Goal: Find contact information: Find contact information

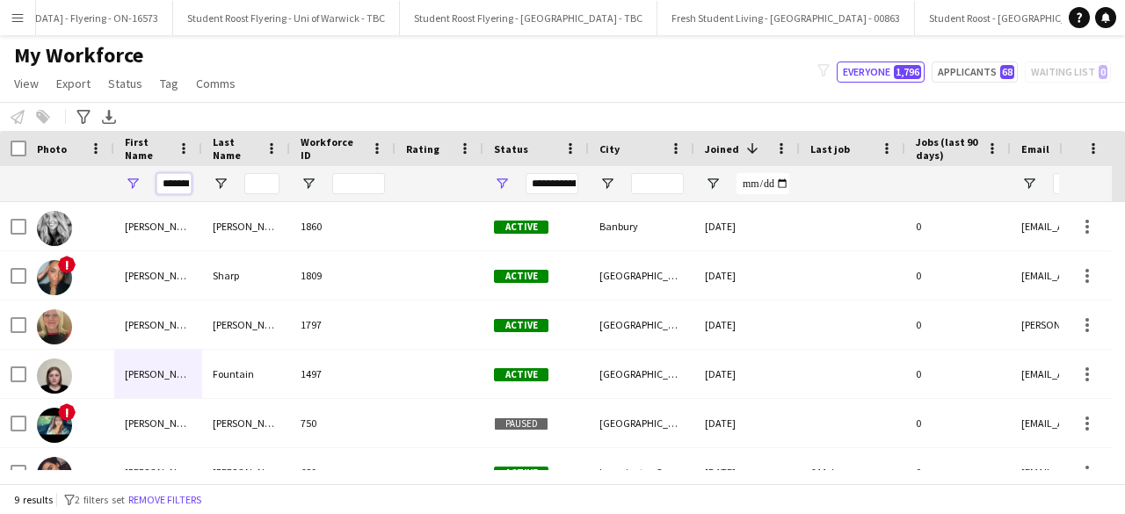
scroll to position [0, 8]
drag, startPoint x: 160, startPoint y: 185, endPoint x: 323, endPoint y: 185, distance: 163.4
click at [323, 185] on div "*******" at bounding box center [939, 183] width 1879 height 35
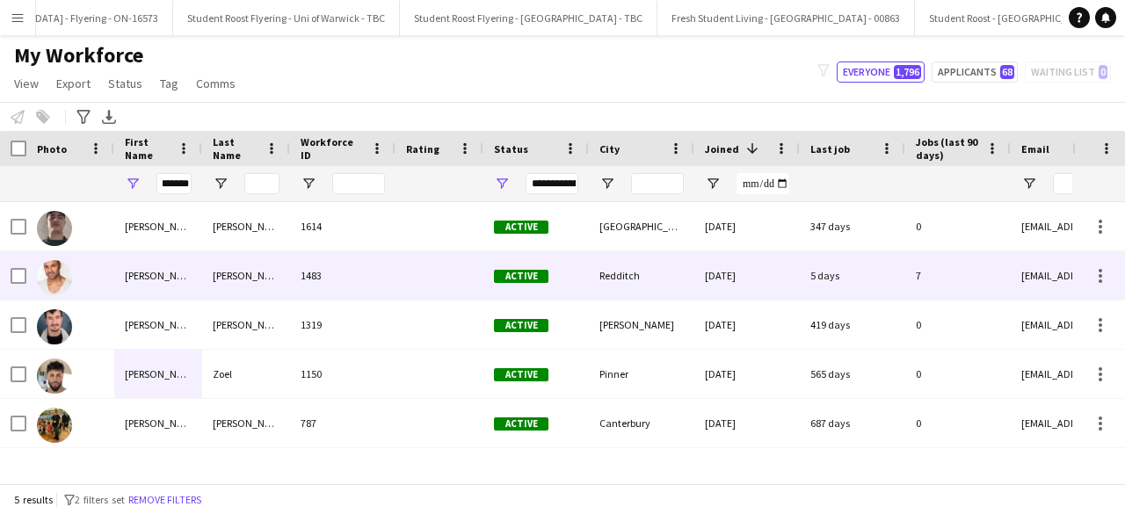
click at [240, 264] on div "[PERSON_NAME]" at bounding box center [246, 275] width 88 height 48
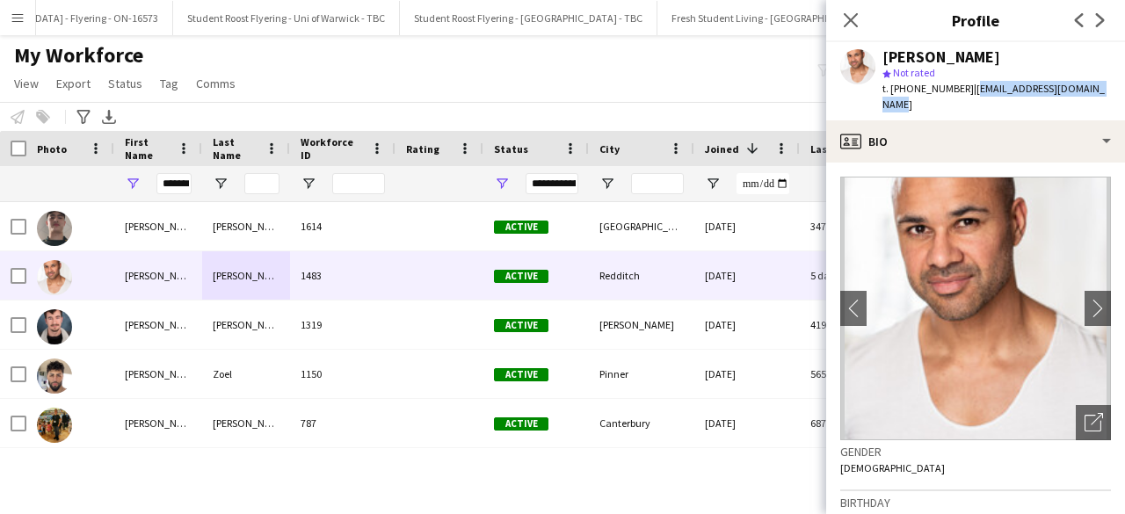
drag, startPoint x: 965, startPoint y: 89, endPoint x: 1118, endPoint y: 88, distance: 152.9
click at [1118, 88] on div "[PERSON_NAME] star Not rated t. [PHONE_NUMBER] | [EMAIL_ADDRESS][DOMAIN_NAME]" at bounding box center [975, 81] width 299 height 78
copy span "[EMAIL_ADDRESS][DOMAIN_NAME]"
click at [848, 17] on icon at bounding box center [850, 19] width 17 height 17
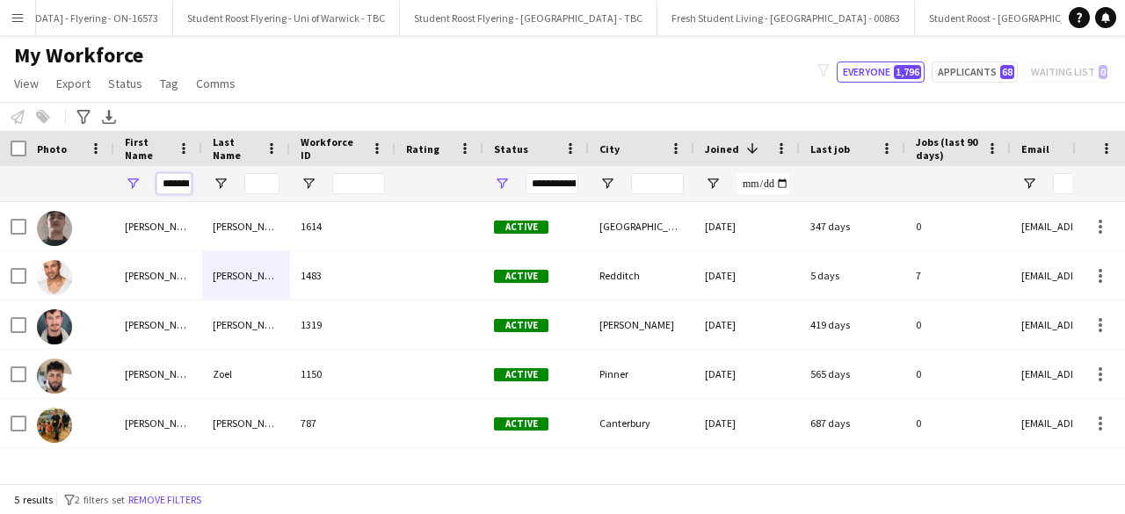
scroll to position [0, 12]
drag, startPoint x: 160, startPoint y: 185, endPoint x: 388, endPoint y: 160, distance: 229.8
click at [388, 160] on div "Workforce Details Photo First Name 1" at bounding box center [939, 166] width 1879 height 71
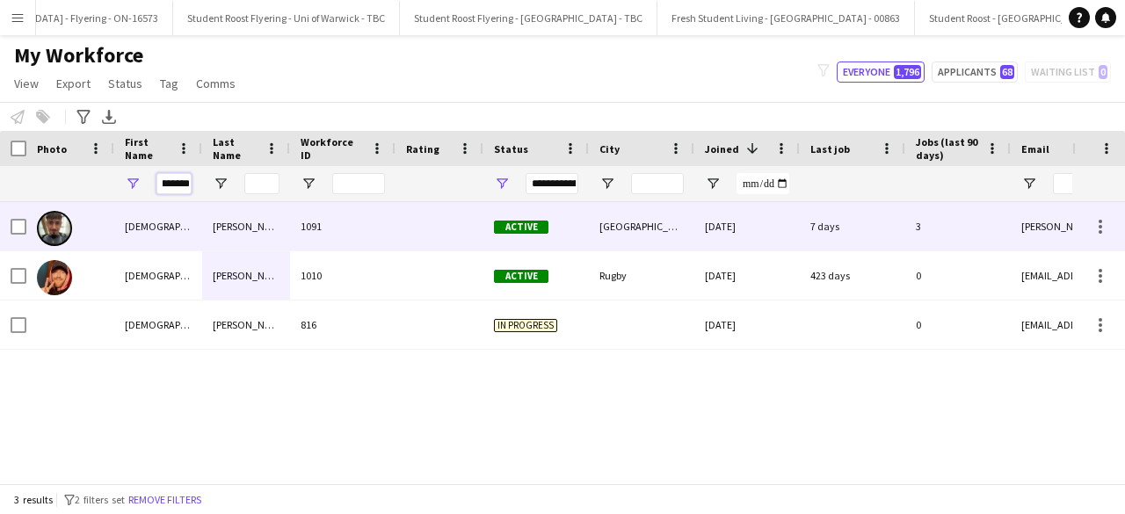
type input "*********"
click at [289, 221] on div "[PERSON_NAME]" at bounding box center [246, 226] width 88 height 48
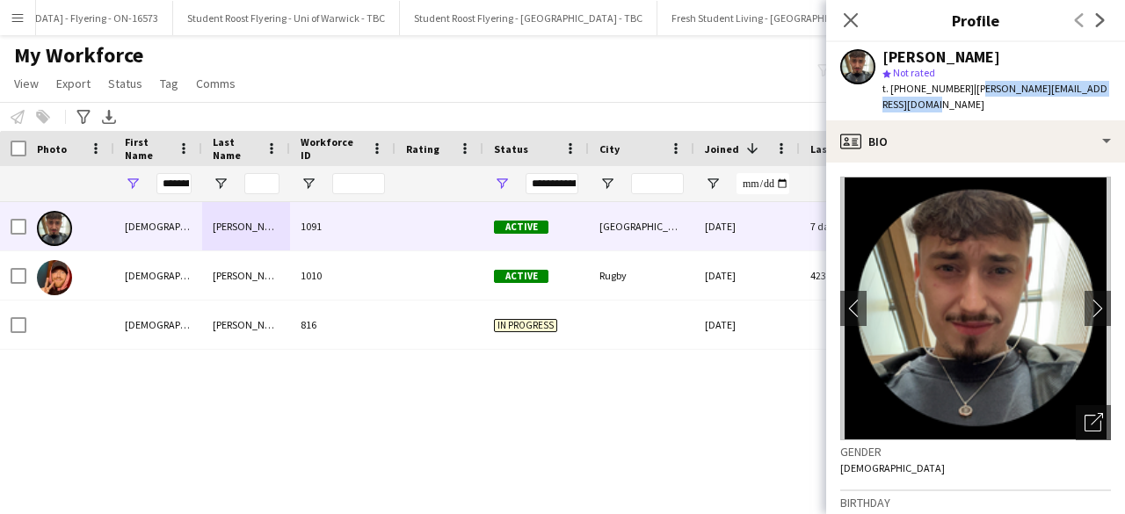
drag, startPoint x: 968, startPoint y: 90, endPoint x: 1091, endPoint y: 108, distance: 124.4
click at [1091, 108] on div "t. [PHONE_NUMBER] | [PERSON_NAME][EMAIL_ADDRESS][DOMAIN_NAME]" at bounding box center [996, 97] width 228 height 32
copy span "[EMAIL_ADDRESS][DOMAIN_NAME]"
